Goal: Task Accomplishment & Management: Use online tool/utility

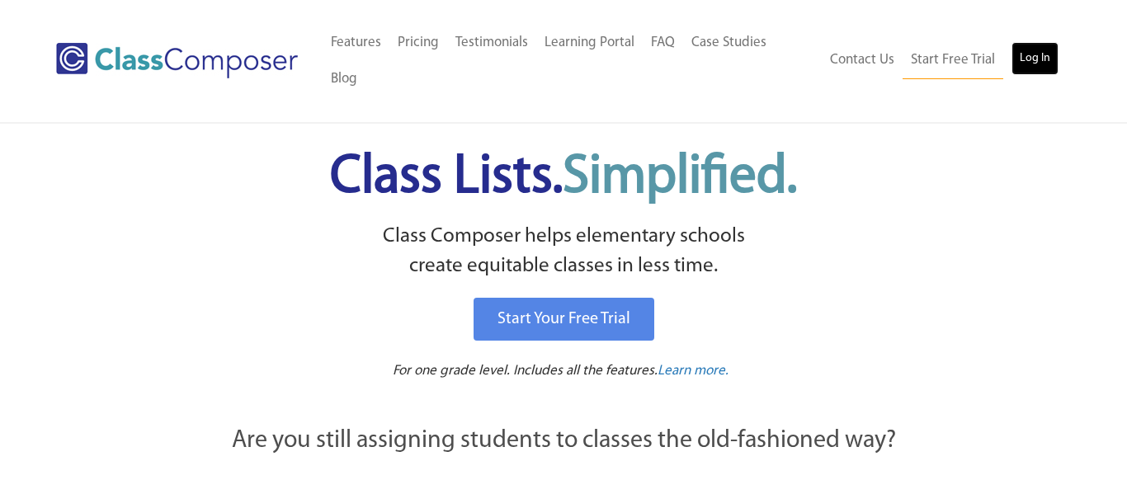
click at [1027, 42] on link "Log In" at bounding box center [1035, 58] width 47 height 33
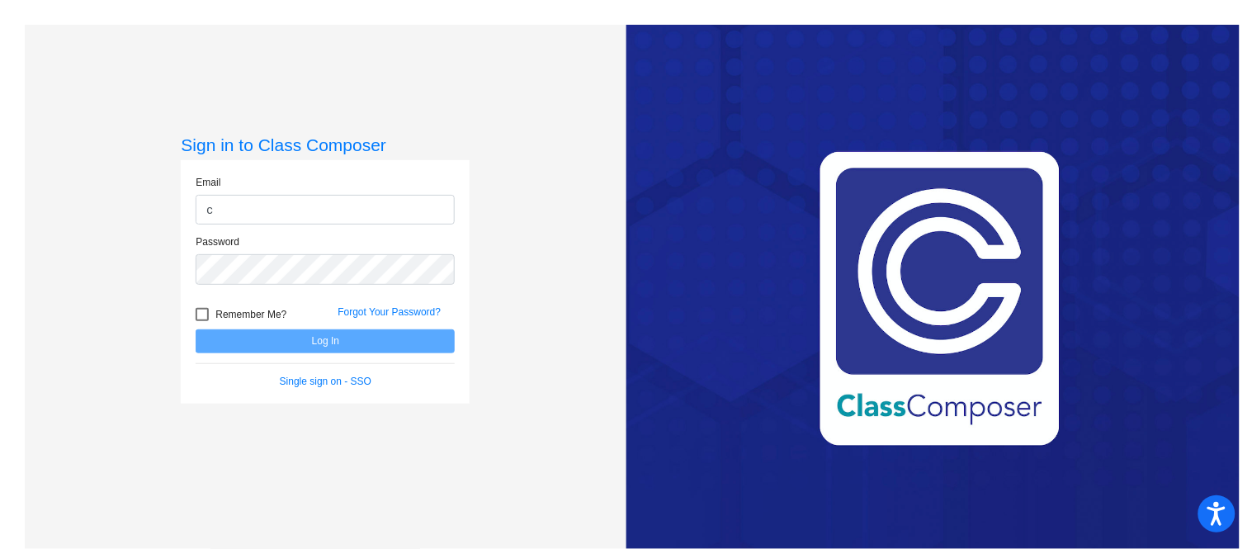
type input "[EMAIL_ADDRESS][DOMAIN_NAME]"
click at [197, 319] on div at bounding box center [202, 314] width 13 height 13
click at [201, 321] on input "Remember Me?" at bounding box center [201, 321] width 1 height 1
checkbox input "true"
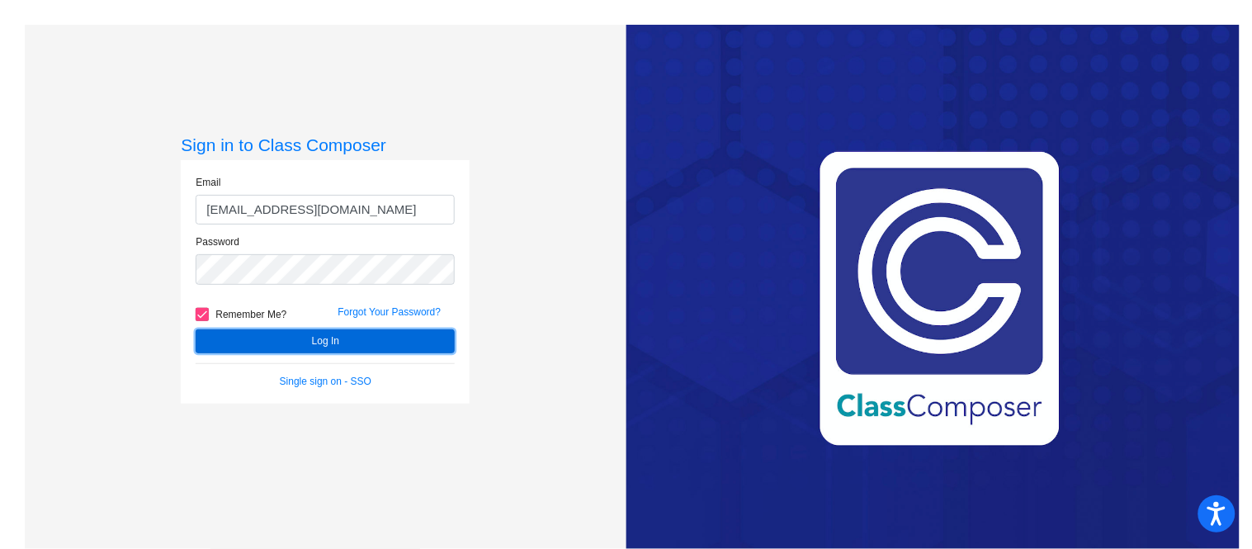
click at [278, 335] on button "Log In" at bounding box center [325, 341] width 259 height 24
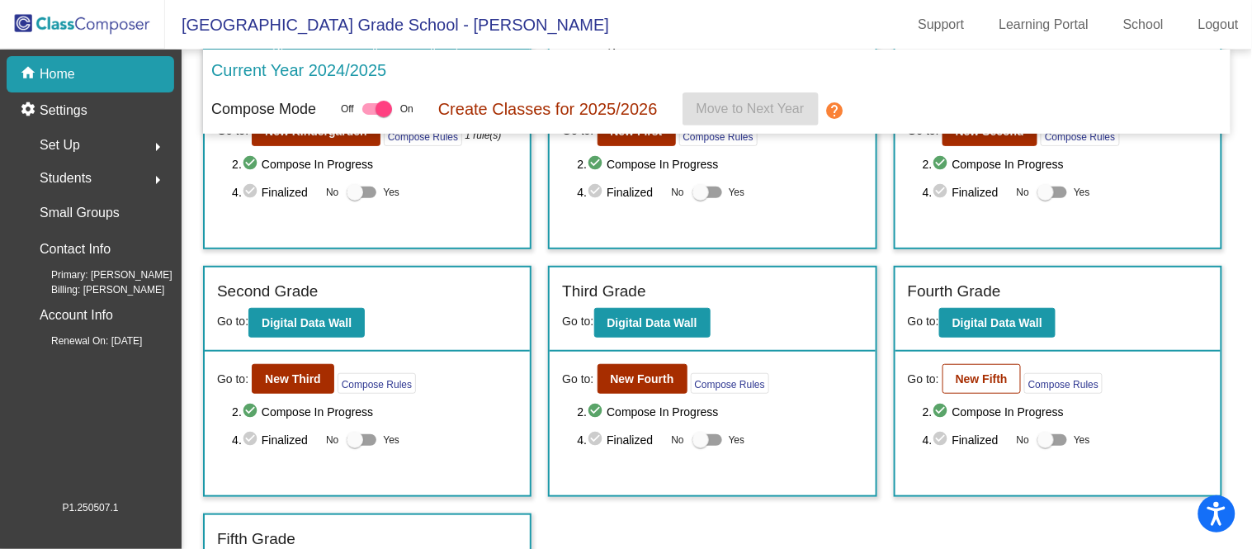
scroll to position [120, 0]
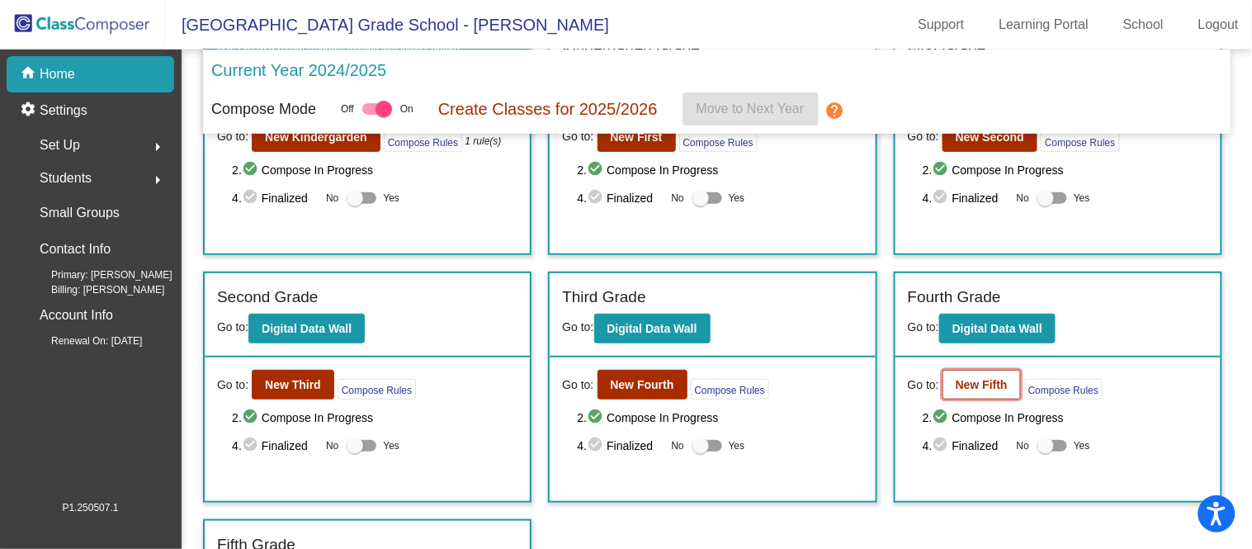
click at [956, 381] on b "New Fifth" at bounding box center [982, 384] width 52 height 13
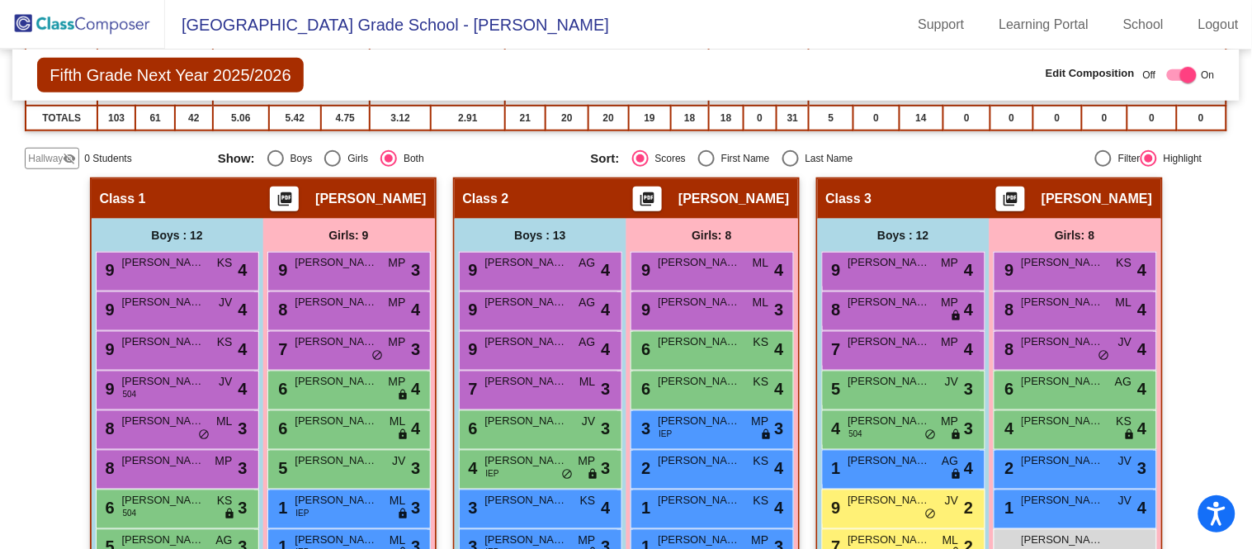
scroll to position [431, 0]
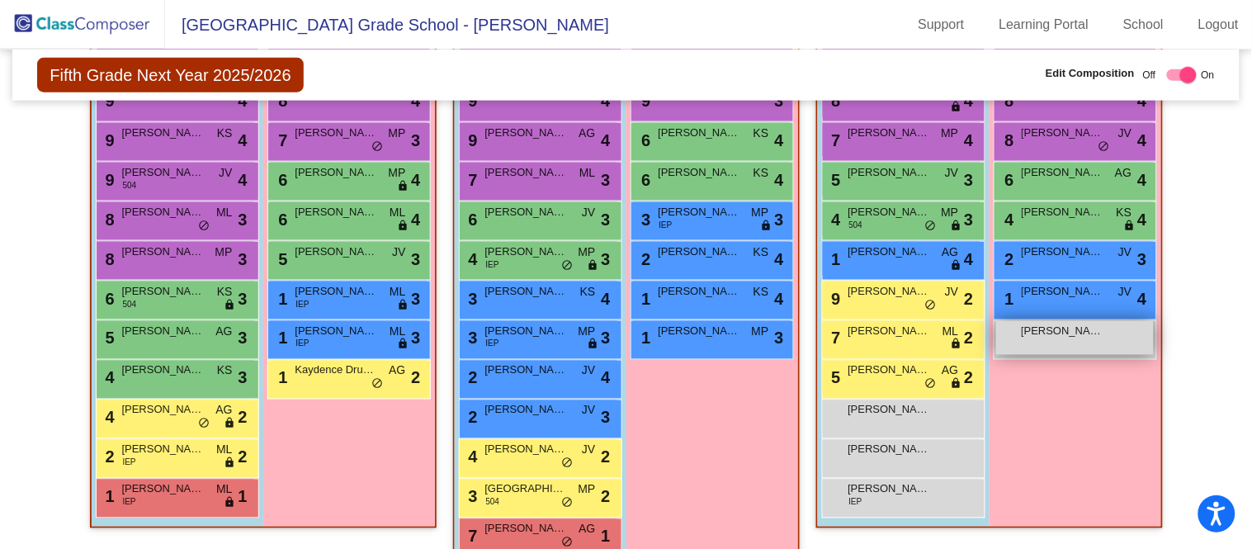
click at [1147, 325] on div "[PERSON_NAME] lock do_not_disturb_alt" at bounding box center [1075, 338] width 158 height 34
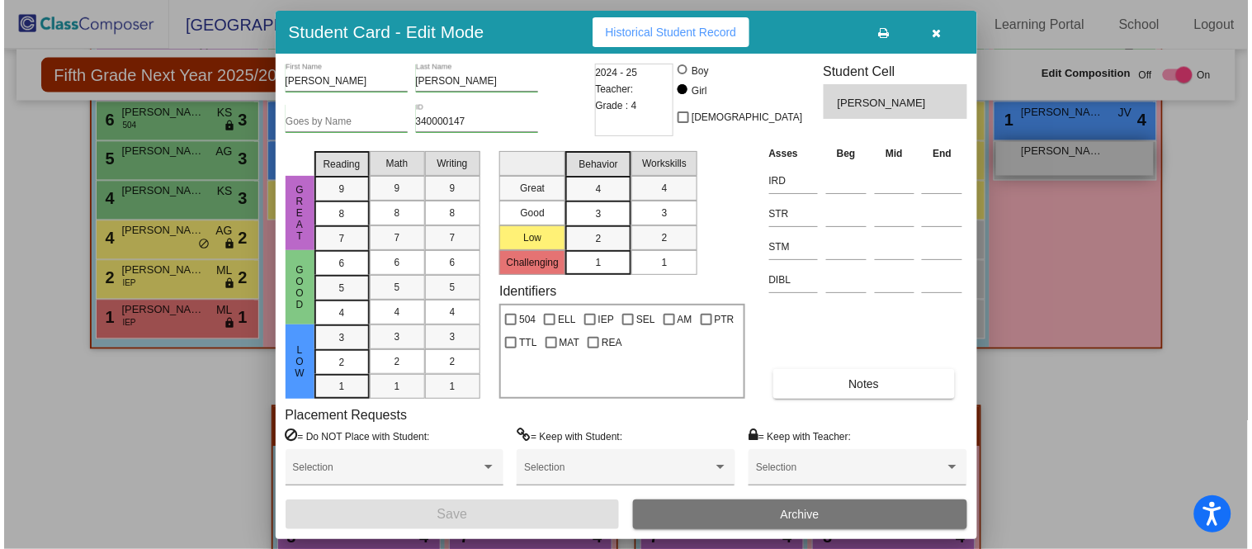
scroll to position [838, 0]
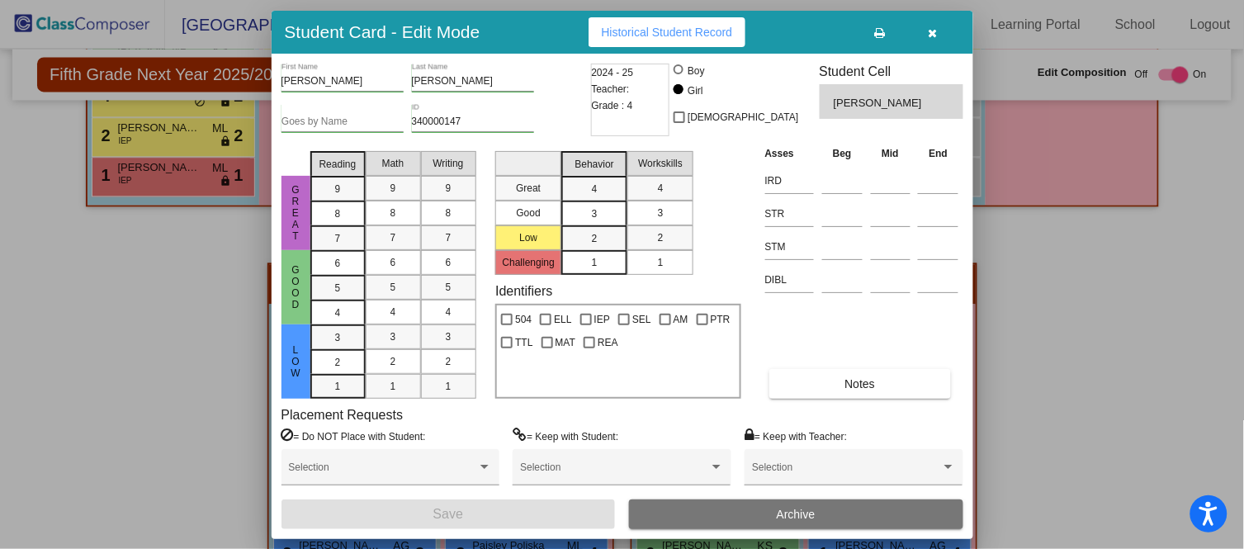
click at [932, 33] on icon "button" at bounding box center [932, 33] width 9 height 12
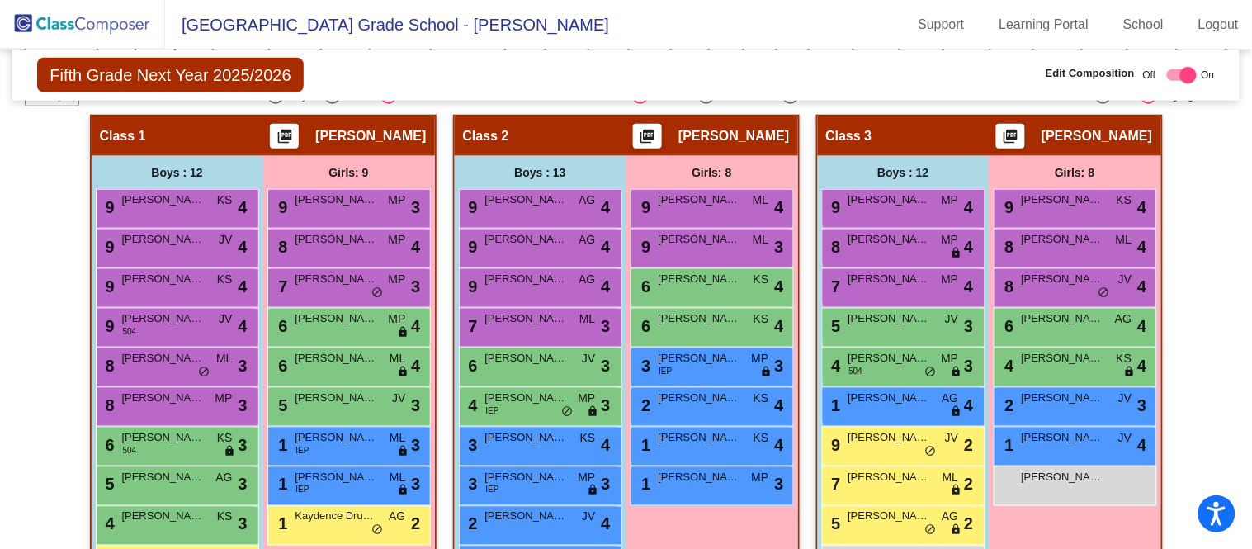
scroll to position [370, 0]
